Goal: Transaction & Acquisition: Obtain resource

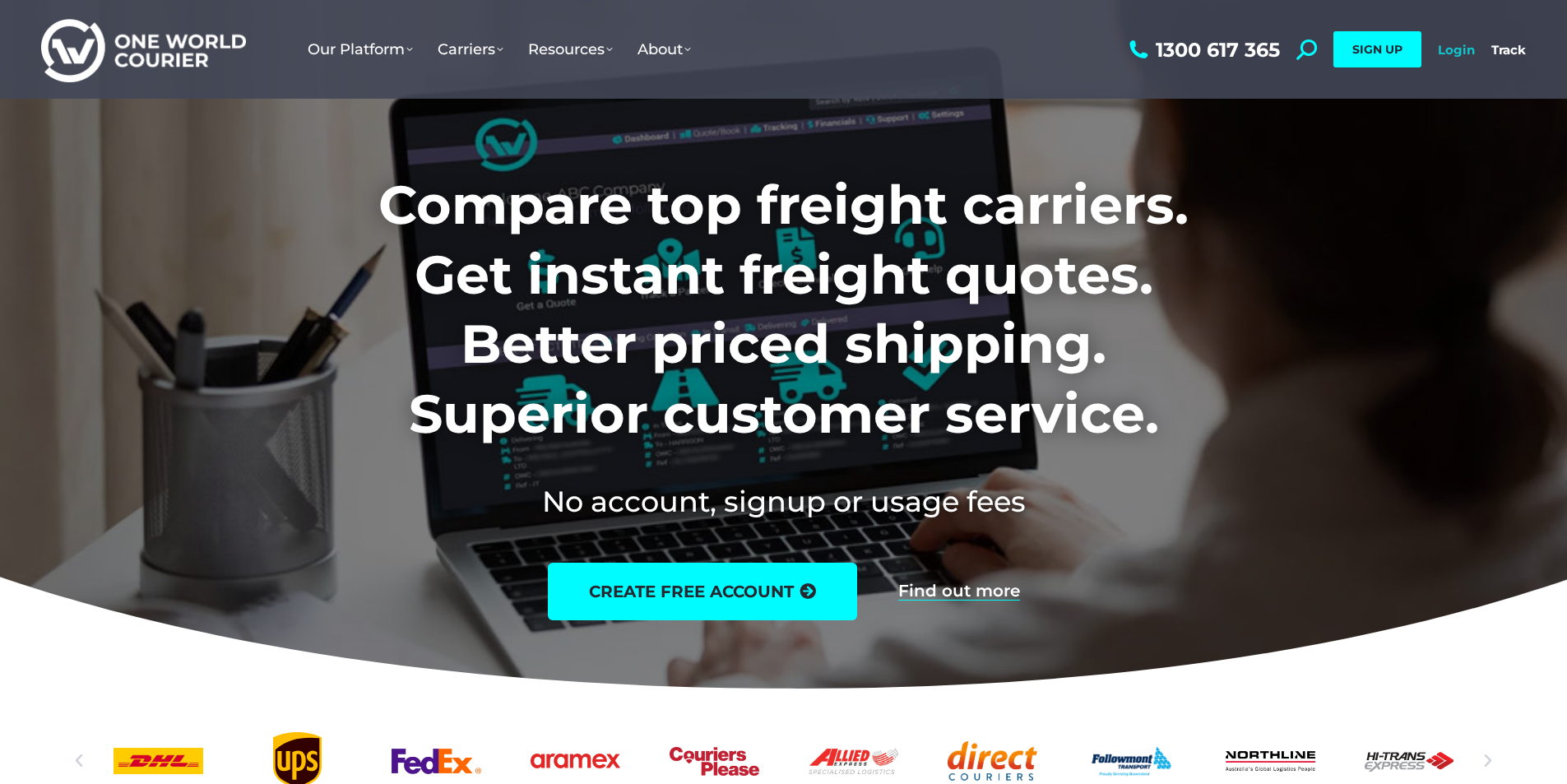
click at [1441, 52] on link "Login" at bounding box center [1457, 49] width 37 height 15
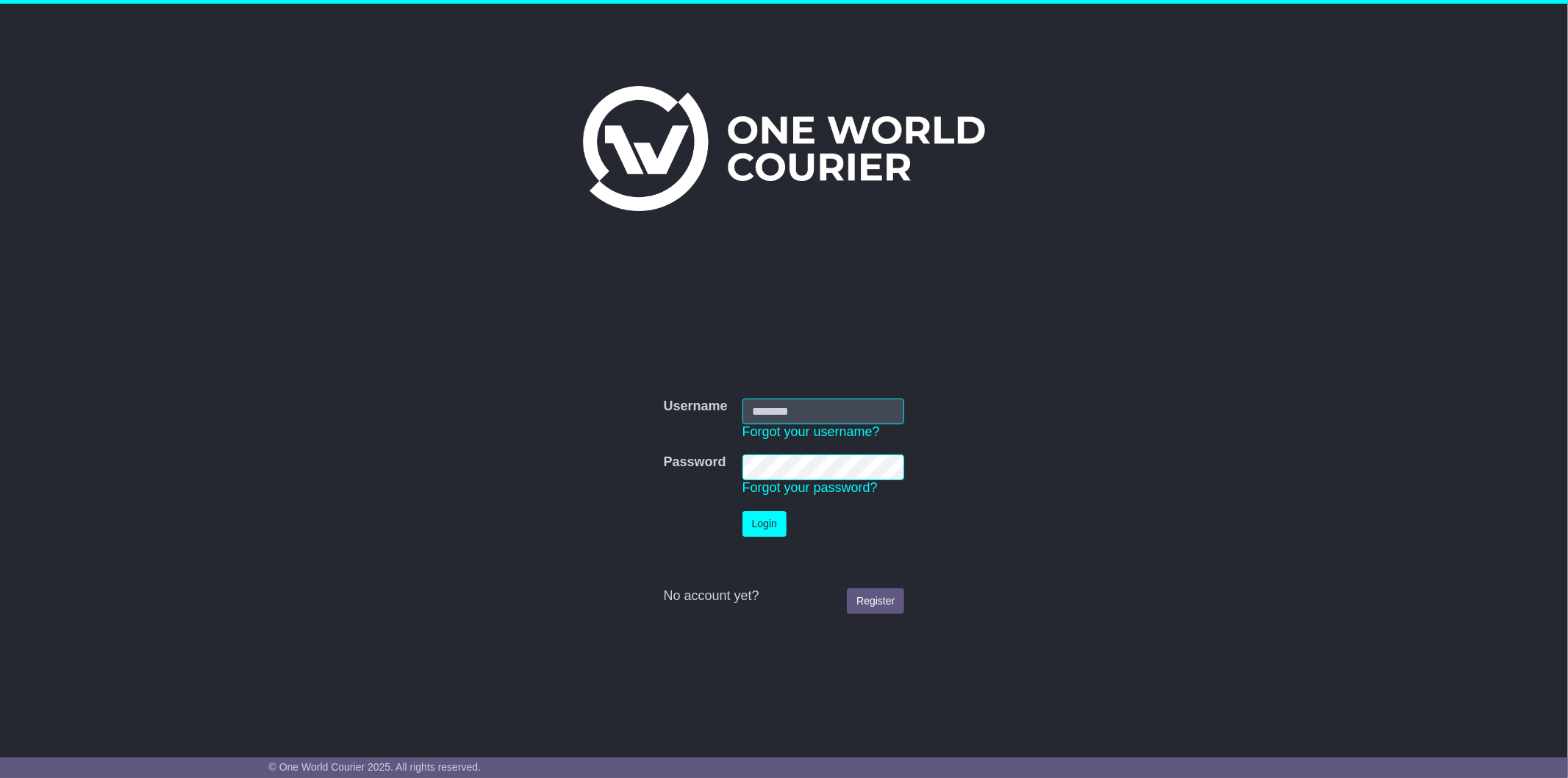
click at [800, 402] on input "Username" at bounding box center [824, 411] width 163 height 26
type input "**********"
click button "Login" at bounding box center [764, 524] width 44 height 26
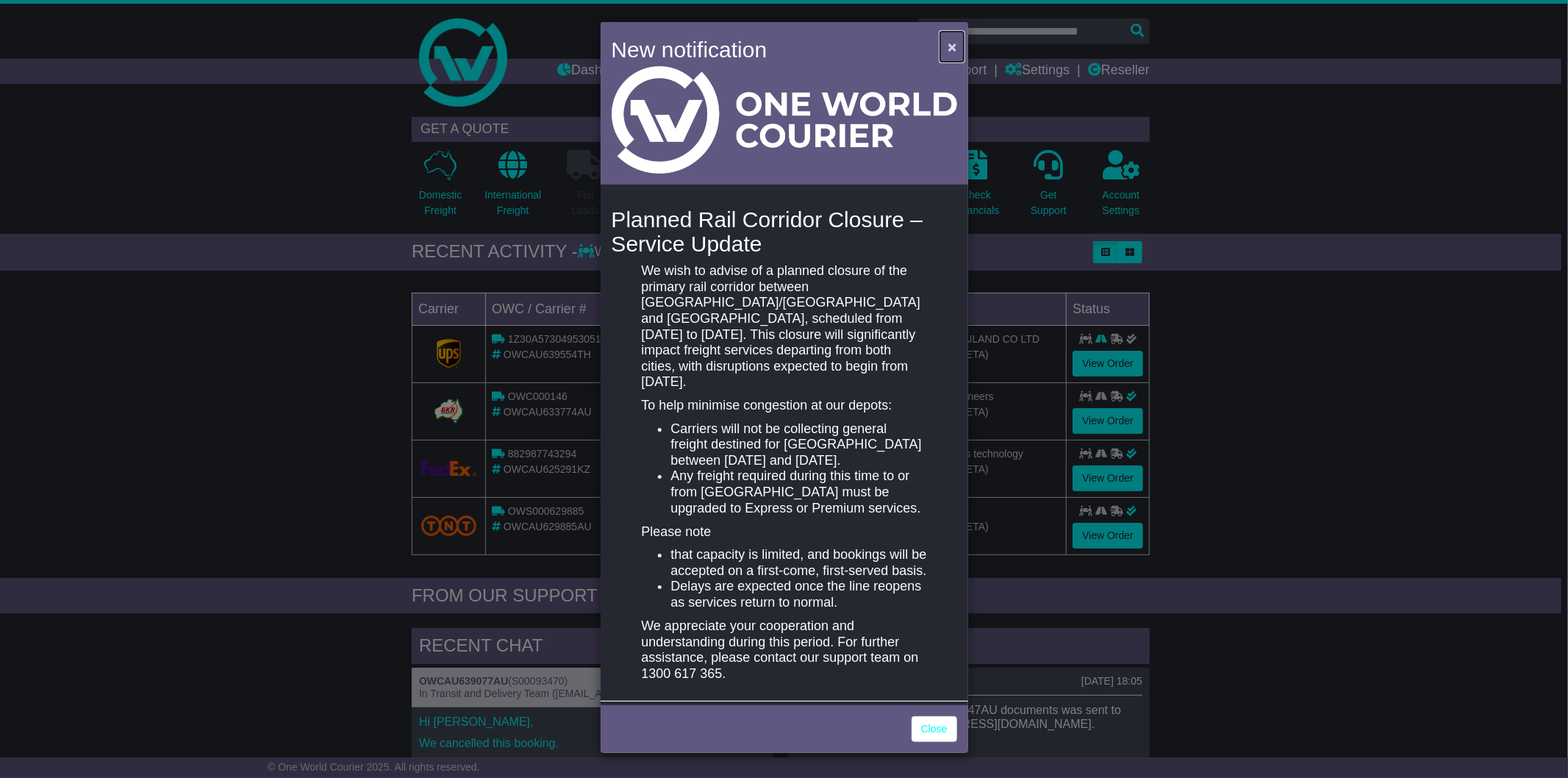
click at [961, 46] on button "×" at bounding box center [952, 47] width 23 height 30
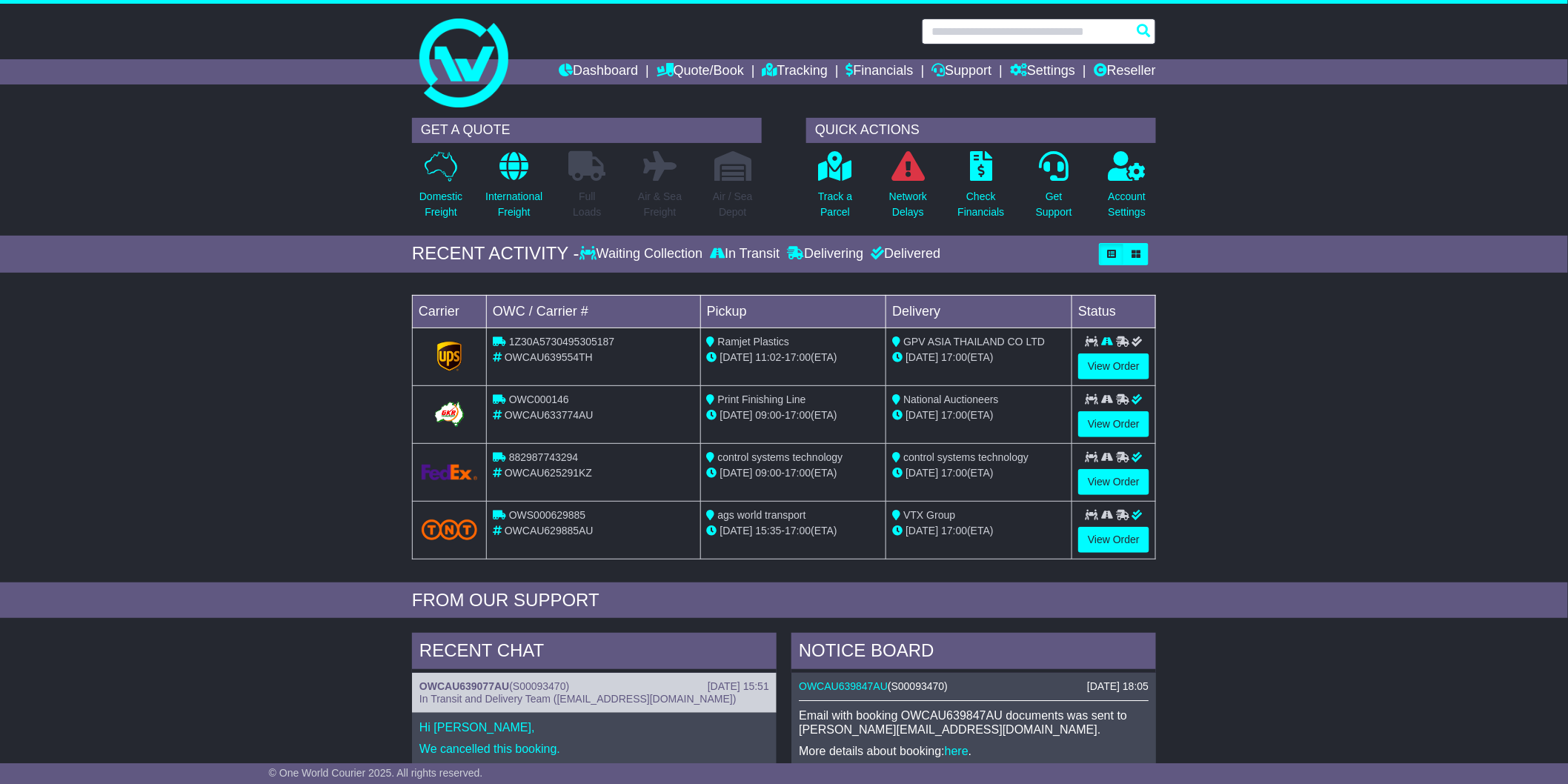
click at [975, 30] on input "text" at bounding box center [1039, 31] width 234 height 26
paste input "*********"
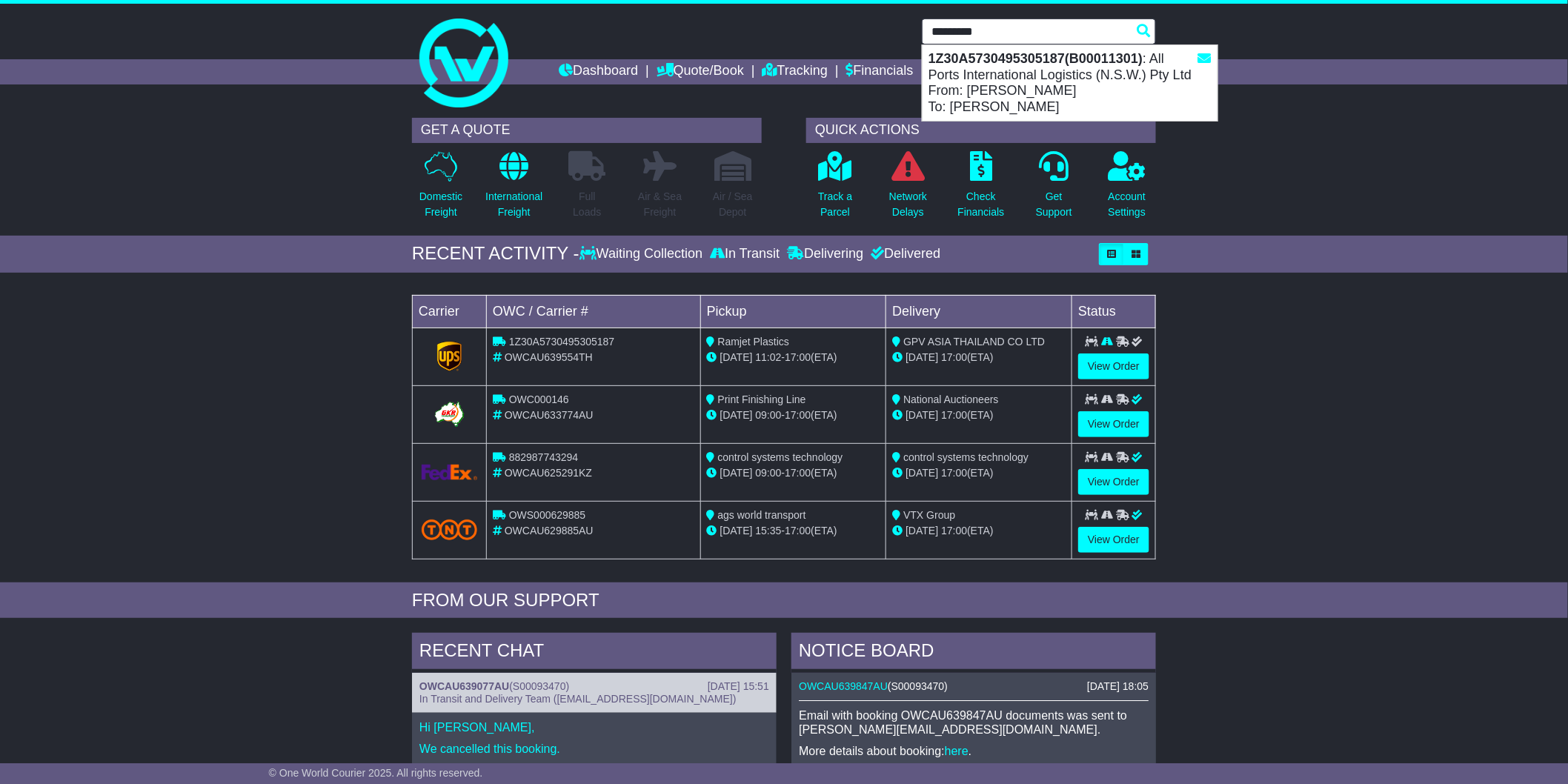
click at [980, 78] on div "1Z30A5730495305187(B00011301) : All Ports International Logistics (N.S.W.) Pty …" at bounding box center [1070, 83] width 295 height 76
type input "**********"
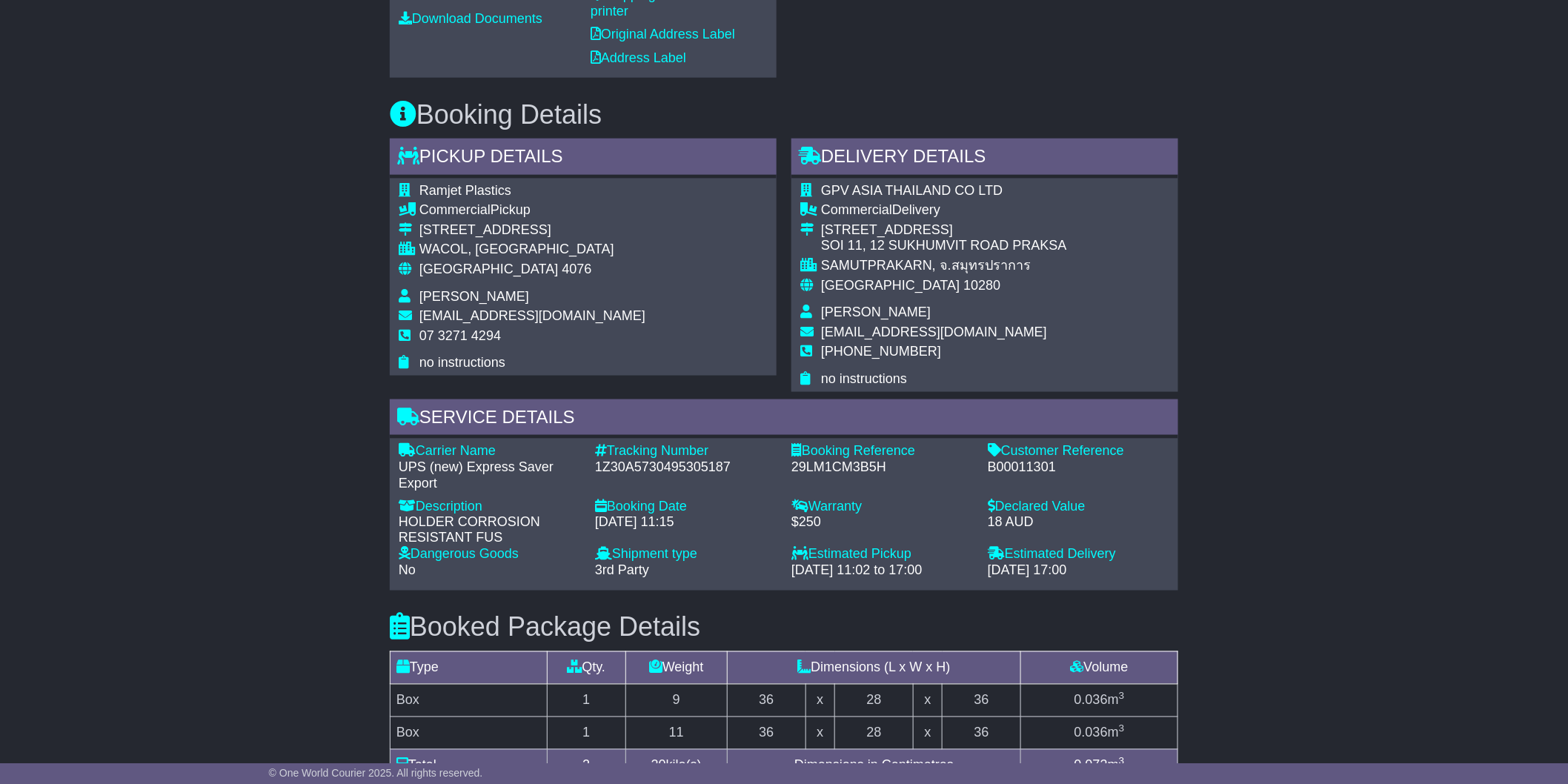
scroll to position [741, 0]
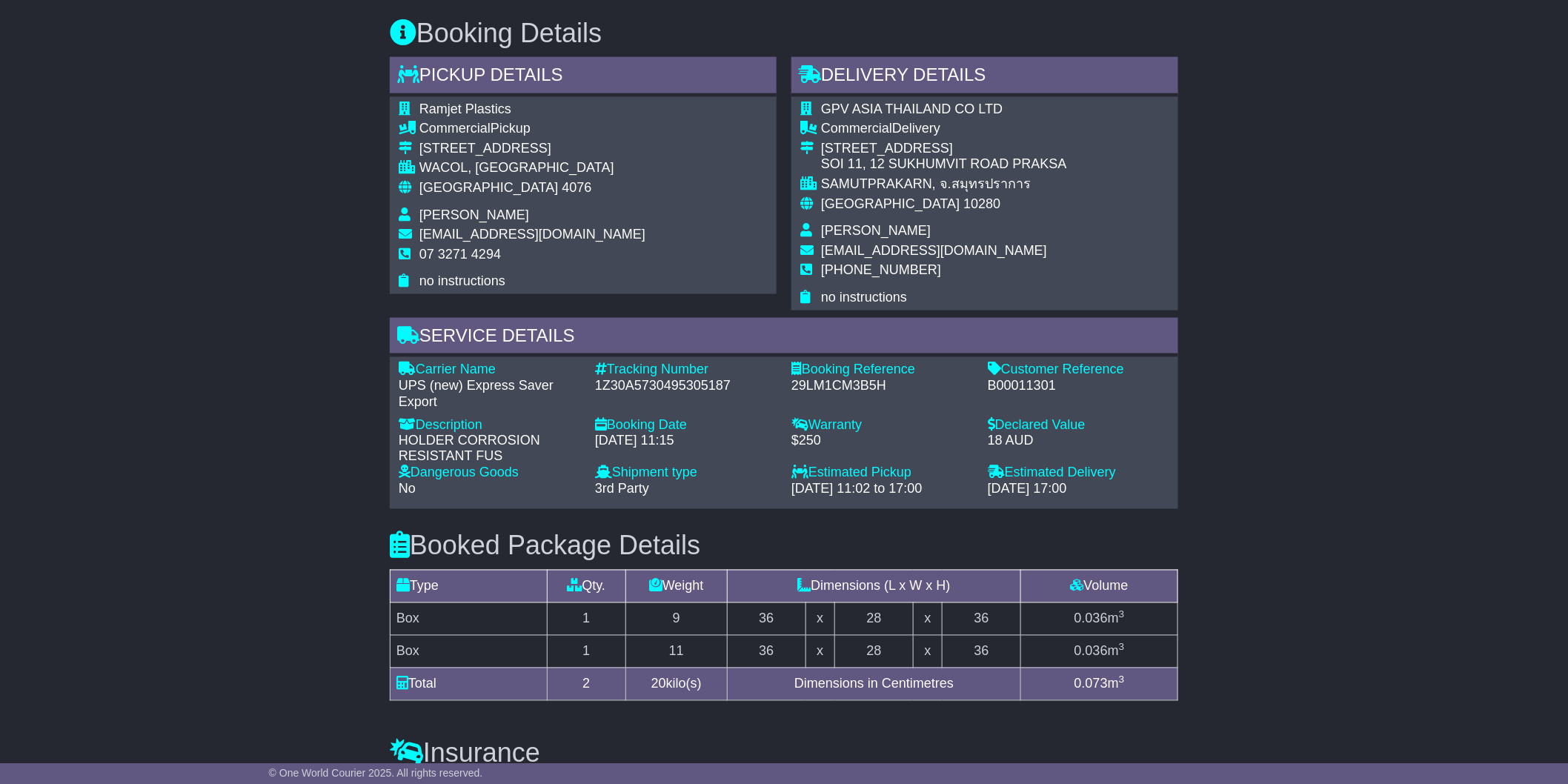
click at [855, 382] on div "29LM1CM3B5H" at bounding box center [882, 385] width 181 height 17
copy div "29LM1CM3B5H"
click at [663, 383] on div "1Z30A5730495305187" at bounding box center [685, 385] width 181 height 17
click at [661, 383] on div "1Z30A5730495305187" at bounding box center [685, 385] width 181 height 17
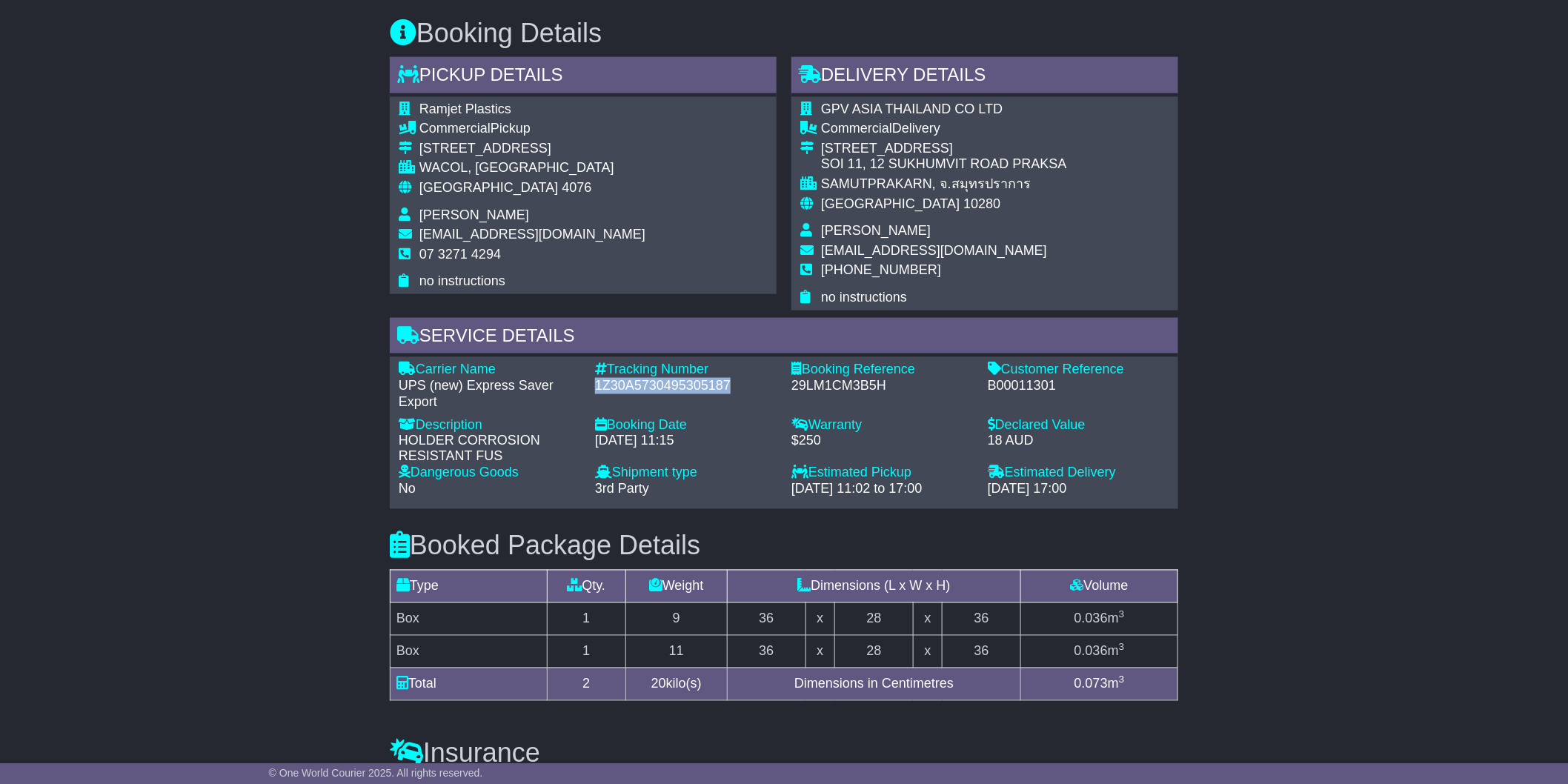
copy div "1Z30A5730495305187"
click at [609, 385] on div "1Z30A5730495305187" at bounding box center [685, 385] width 181 height 17
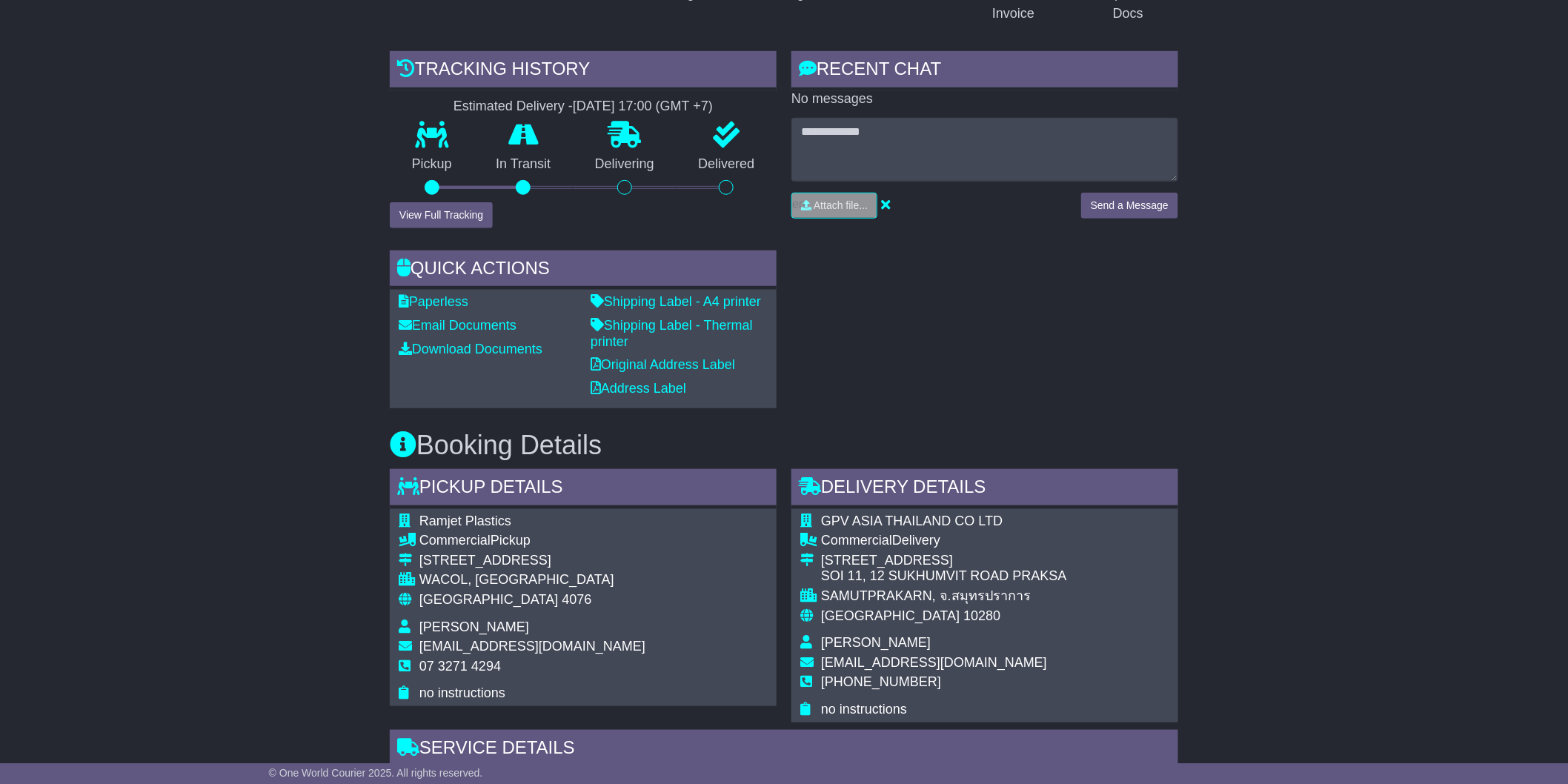
scroll to position [82, 0]
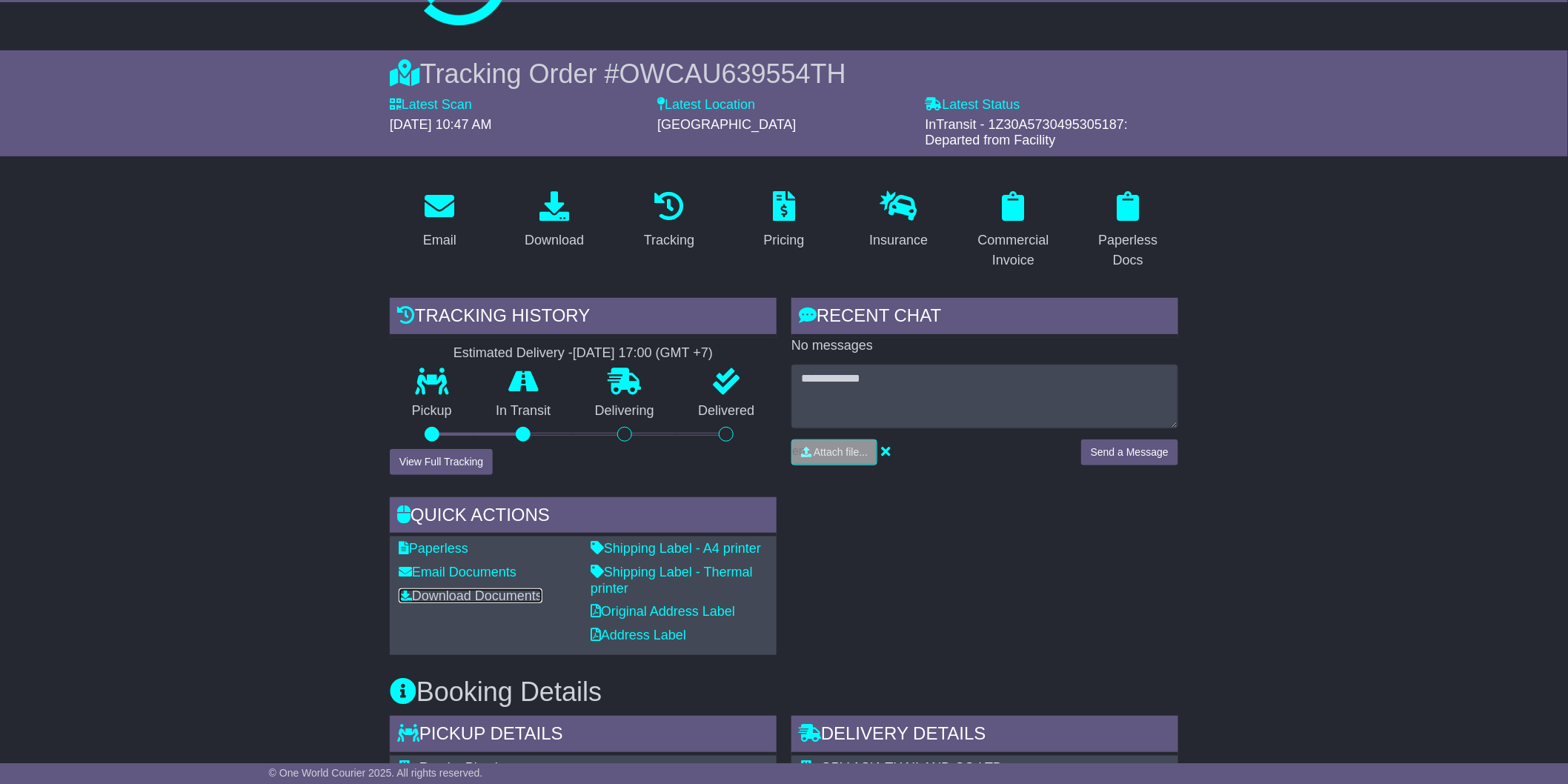
click at [511, 589] on link "Download Documents" at bounding box center [470, 596] width 144 height 15
